Goal: Browse casually: Explore the website without a specific task or goal

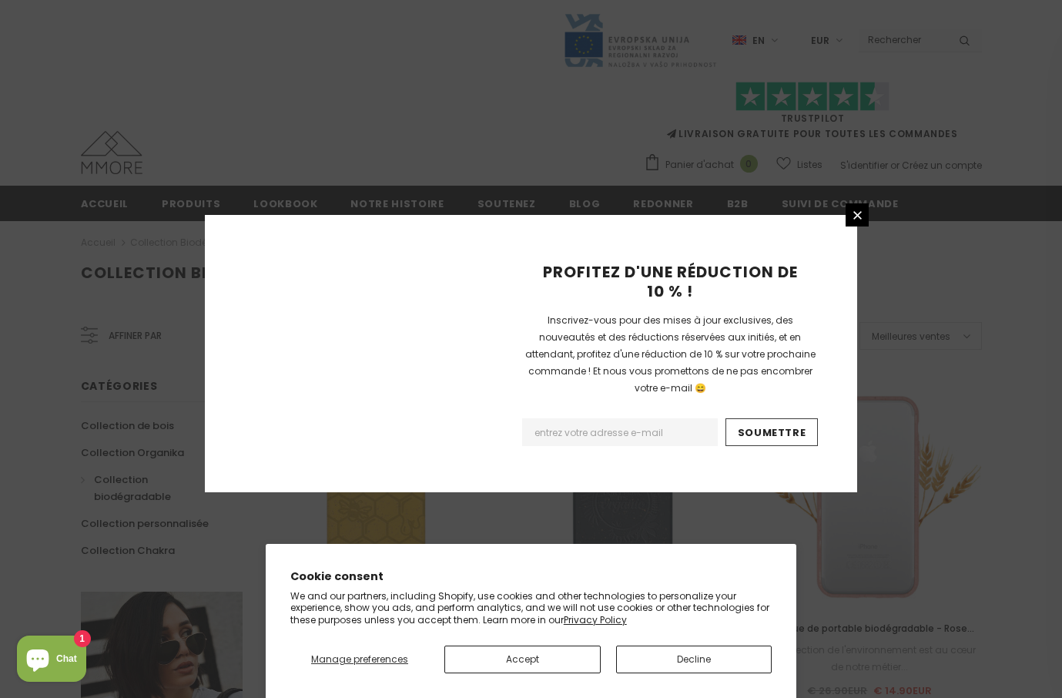
scroll to position [1001, 0]
